Goal: Transaction & Acquisition: Purchase product/service

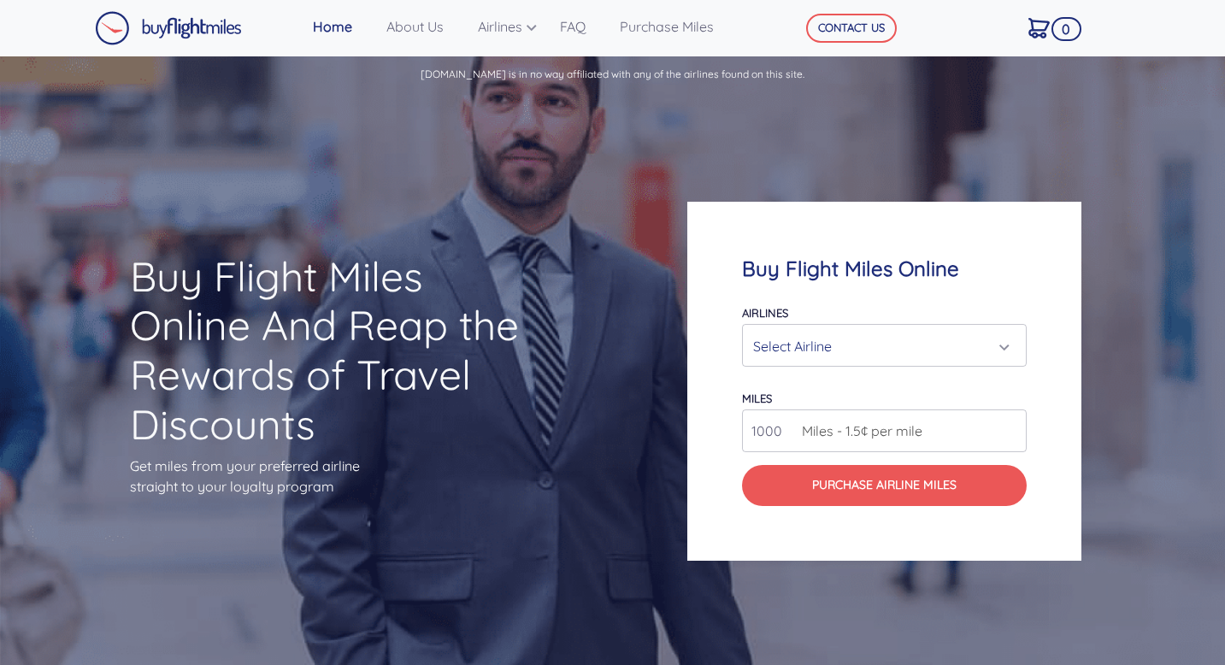
click at [924, 342] on div "Select Airline" at bounding box center [879, 346] width 252 height 32
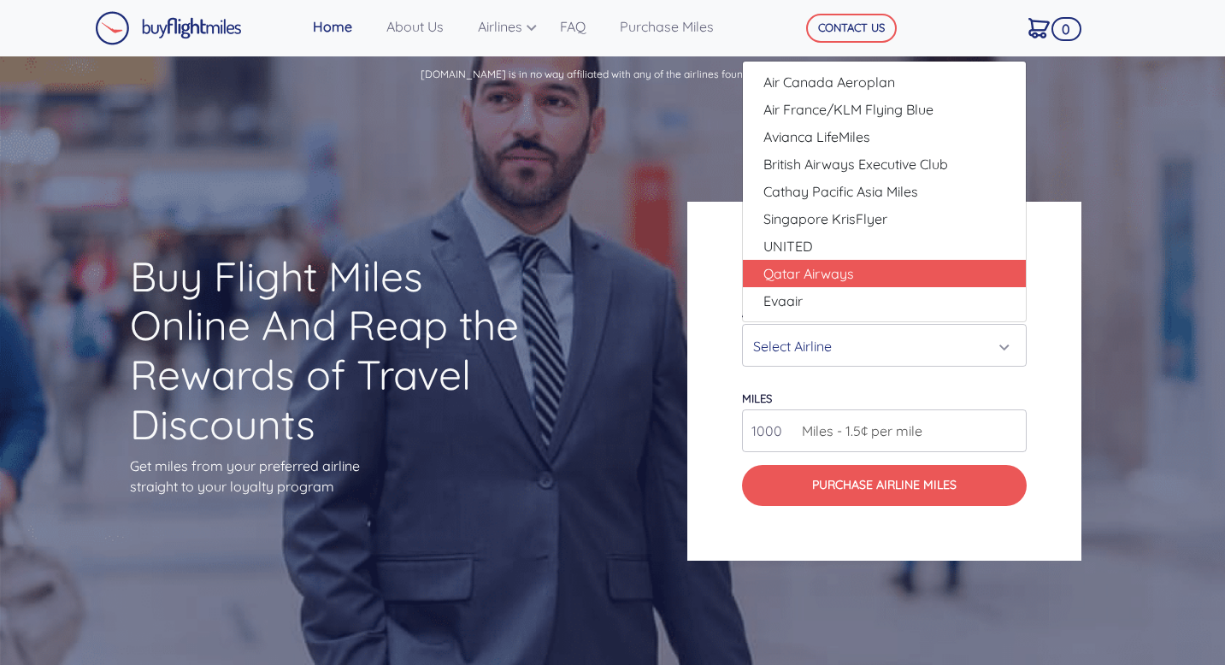
click at [883, 270] on link "Qatar Airways" at bounding box center [884, 273] width 283 height 27
select select "Qatar Airways"
type input "10000"
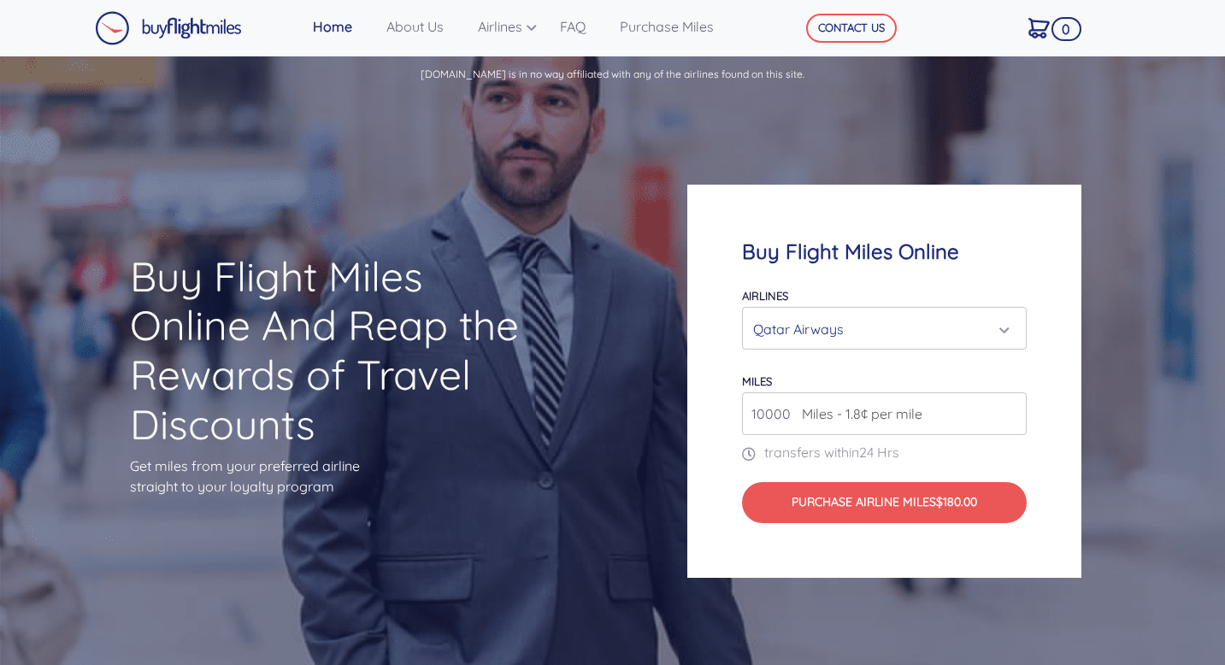
click at [898, 430] on input "10000" at bounding box center [884, 413] width 285 height 43
type input "1"
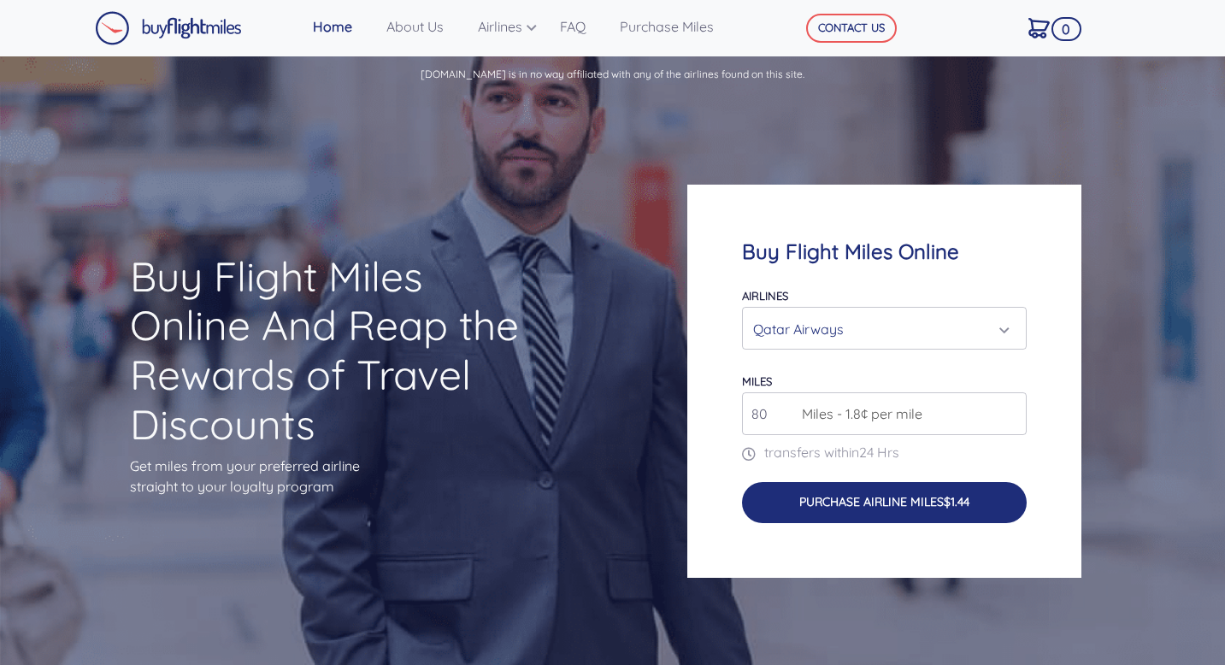
type input "8"
type input "1"
type input "2"
